Goal: Transaction & Acquisition: Obtain resource

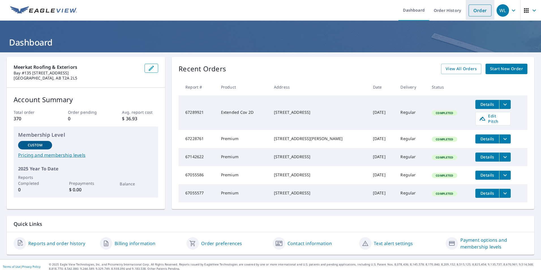
click at [477, 12] on link "Order" at bounding box center [480, 11] width 23 height 12
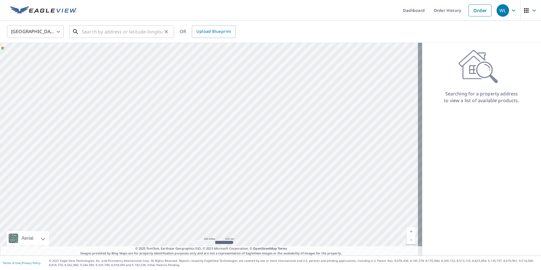
click at [93, 30] on input "text" at bounding box center [122, 32] width 81 height 16
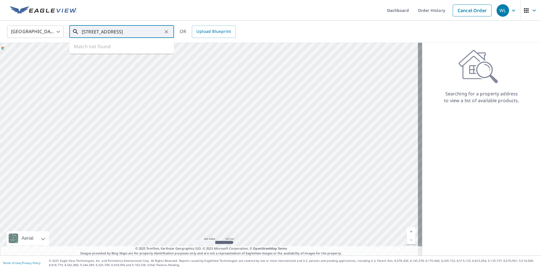
click at [140, 31] on input "[STREET_ADDRESS]" at bounding box center [122, 32] width 81 height 16
click at [129, 31] on input "[STREET_ADDRESS]" at bounding box center [122, 32] width 81 height 16
click at [137, 31] on input "[STREET_ADDRESS]" at bounding box center [122, 32] width 81 height 16
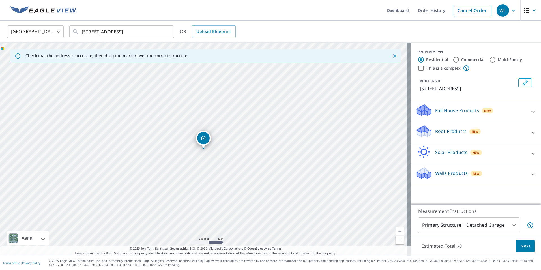
click at [206, 139] on icon "Dropped pin, building 1, Residential property, 52 Edgeridge Ct Simpsonville, SC…" at bounding box center [203, 138] width 7 height 7
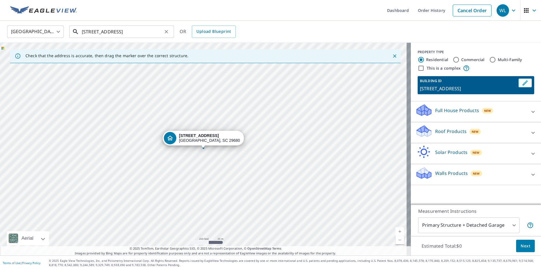
click at [119, 31] on input "[STREET_ADDRESS]" at bounding box center [122, 32] width 81 height 16
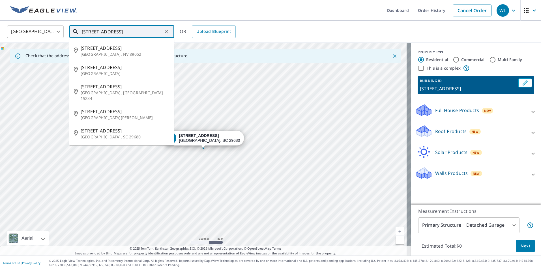
click at [119, 31] on input "[STREET_ADDRESS]" at bounding box center [122, 32] width 81 height 16
click at [132, 33] on input "[STREET_ADDRESS]" at bounding box center [122, 32] width 81 height 16
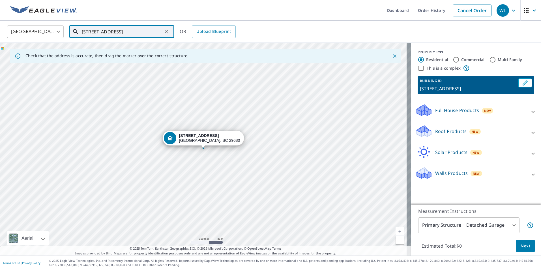
click at [98, 31] on input "[STREET_ADDRESS]" at bounding box center [122, 32] width 81 height 16
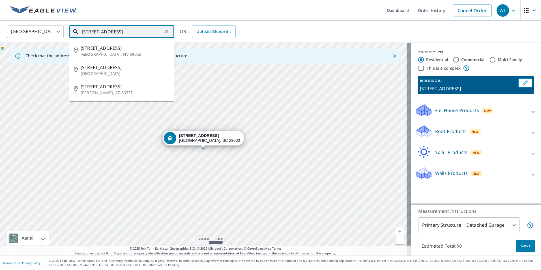
click at [122, 31] on input "[STREET_ADDRESS]" at bounding box center [122, 32] width 81 height 16
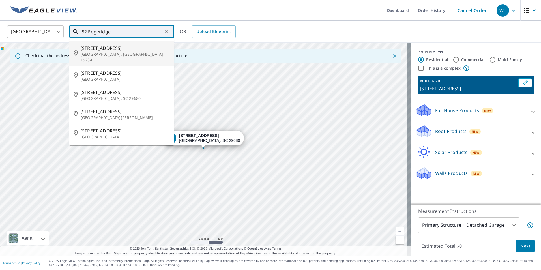
type input "52 Edgeridge"
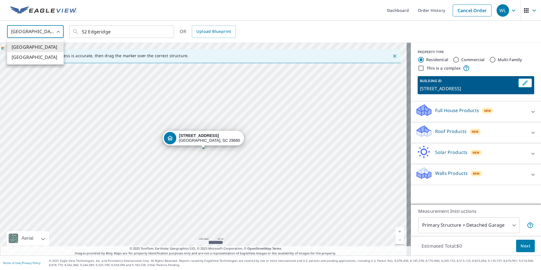
click at [46, 33] on body "WL WL Dashboard Order History Cancel Order WL [GEOGRAPHIC_DATA] [GEOGRAPHIC_DAT…" at bounding box center [270, 135] width 541 height 270
click at [46, 59] on li "[GEOGRAPHIC_DATA]" at bounding box center [35, 57] width 57 height 10
type input "CA"
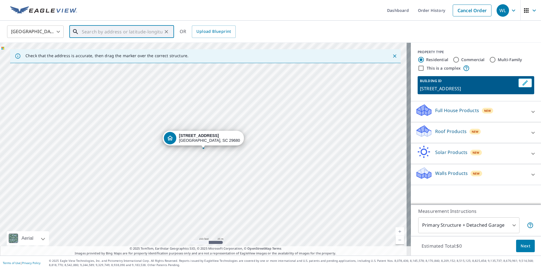
click at [134, 34] on input "text" at bounding box center [122, 32] width 81 height 16
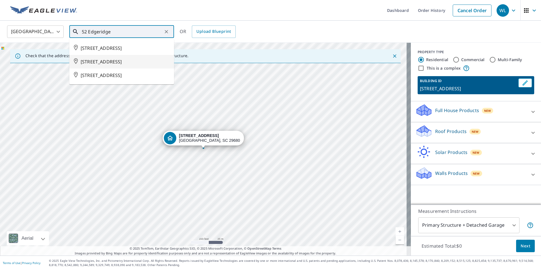
click at [144, 65] on span "[STREET_ADDRESS]" at bounding box center [125, 61] width 89 height 7
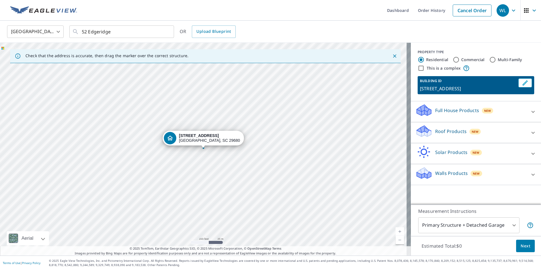
type input "[STREET_ADDRESS]"
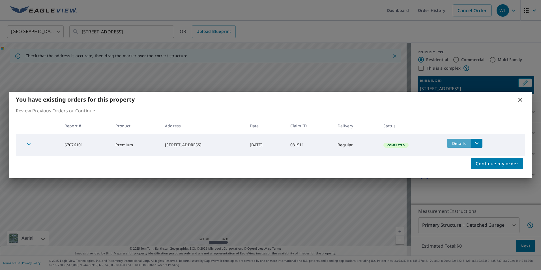
click at [467, 143] on span "Details" at bounding box center [459, 143] width 17 height 5
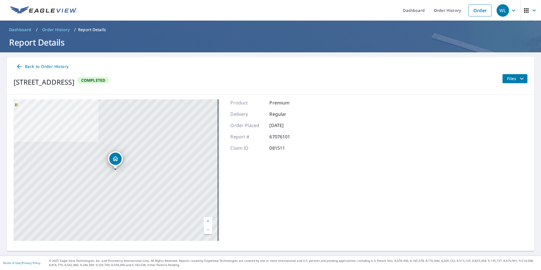
click at [520, 79] on icon "filesDropdownBtn-67076101" at bounding box center [521, 79] width 3 height 2
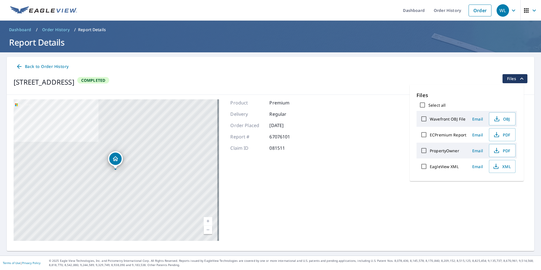
click at [313, 147] on div "[STREET_ADDRESS][GEOGRAPHIC_DATA] A standard road map Aerial A detailed look fr…" at bounding box center [271, 170] width 528 height 151
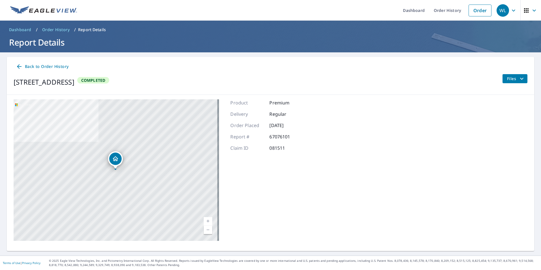
click at [50, 66] on span "Back to Order History" at bounding box center [42, 66] width 53 height 7
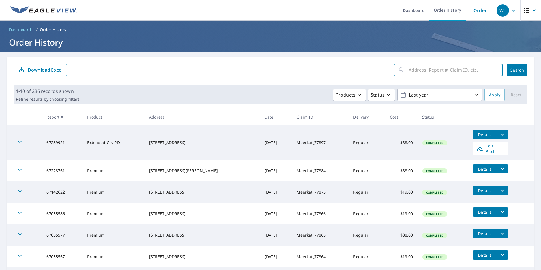
click at [419, 67] on input "text" at bounding box center [456, 70] width 94 height 16
type input "2"
type input "52 edgeridge"
click button "Search" at bounding box center [517, 70] width 20 height 12
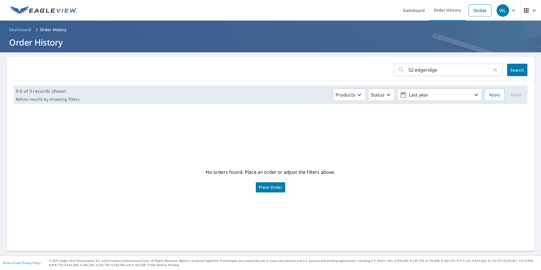
click at [442, 69] on input "52 edgeridge" at bounding box center [450, 70] width 83 height 16
type input "52 edgge"
click button "Search" at bounding box center [517, 70] width 20 height 12
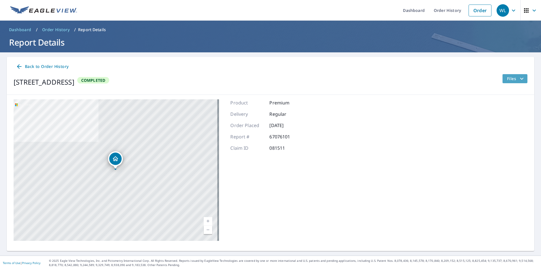
click at [519, 80] on icon "filesDropdownBtn-67076101" at bounding box center [522, 78] width 7 height 7
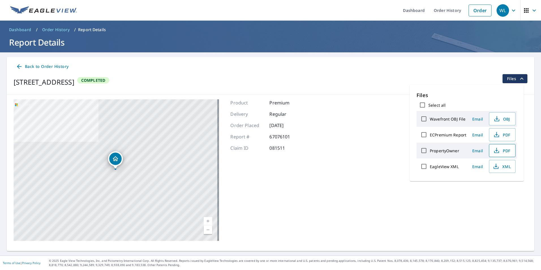
click at [508, 152] on span "PDF" at bounding box center [502, 150] width 18 height 7
click at [507, 136] on span "PDF" at bounding box center [502, 134] width 18 height 7
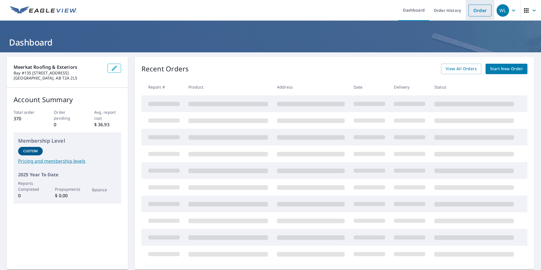
click at [480, 12] on link "Order" at bounding box center [480, 11] width 23 height 12
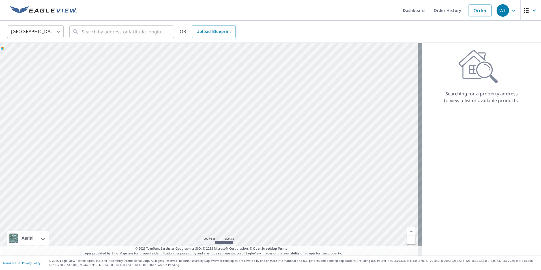
click at [61, 35] on body "WL WL Dashboard Order History Order WL United States US ​ ​ OR Upload Blueprint…" at bounding box center [270, 135] width 541 height 270
drag, startPoint x: 44, startPoint y: 56, endPoint x: 51, endPoint y: 52, distance: 7.8
click at [44, 57] on li "[GEOGRAPHIC_DATA]" at bounding box center [35, 57] width 57 height 10
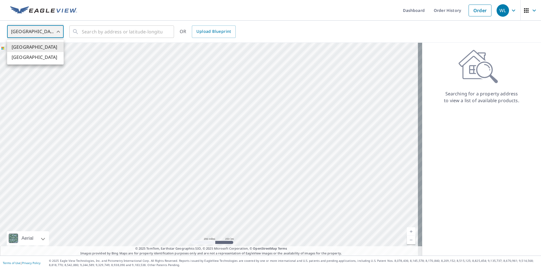
type input "CA"
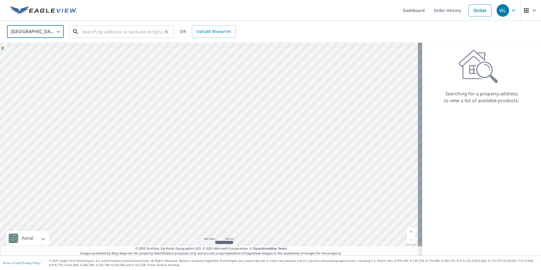
click at [108, 31] on input "text" at bounding box center [122, 32] width 81 height 16
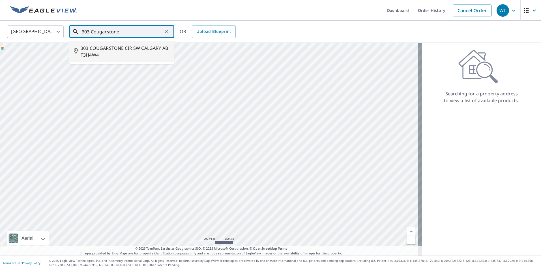
click at [114, 46] on span "303 COUGARSTONE CIR SW CALGARY AB T3H4W4" at bounding box center [125, 52] width 89 height 14
type input "303 COUGARSTONE CIR SW CALGARY AB T3H4W4"
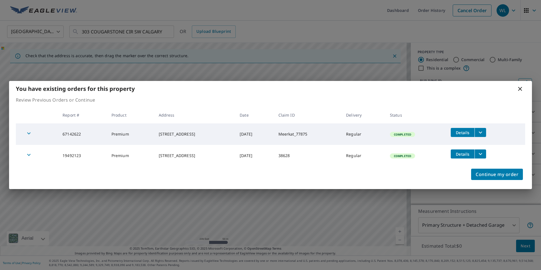
click at [484, 131] on icon "filesDropdownBtn-67142622" at bounding box center [480, 132] width 7 height 7
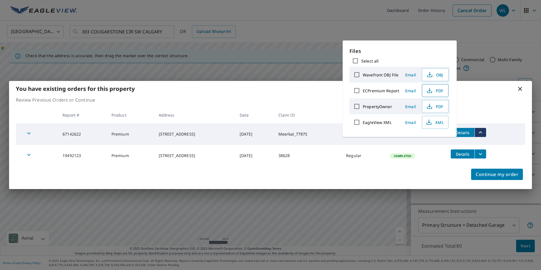
click at [440, 91] on span "PDF" at bounding box center [435, 90] width 18 height 7
click at [440, 27] on div "You have existing orders for this property Review Previous Orders or Continue R…" at bounding box center [270, 135] width 541 height 270
